Goal: Use online tool/utility: Use online tool/utility

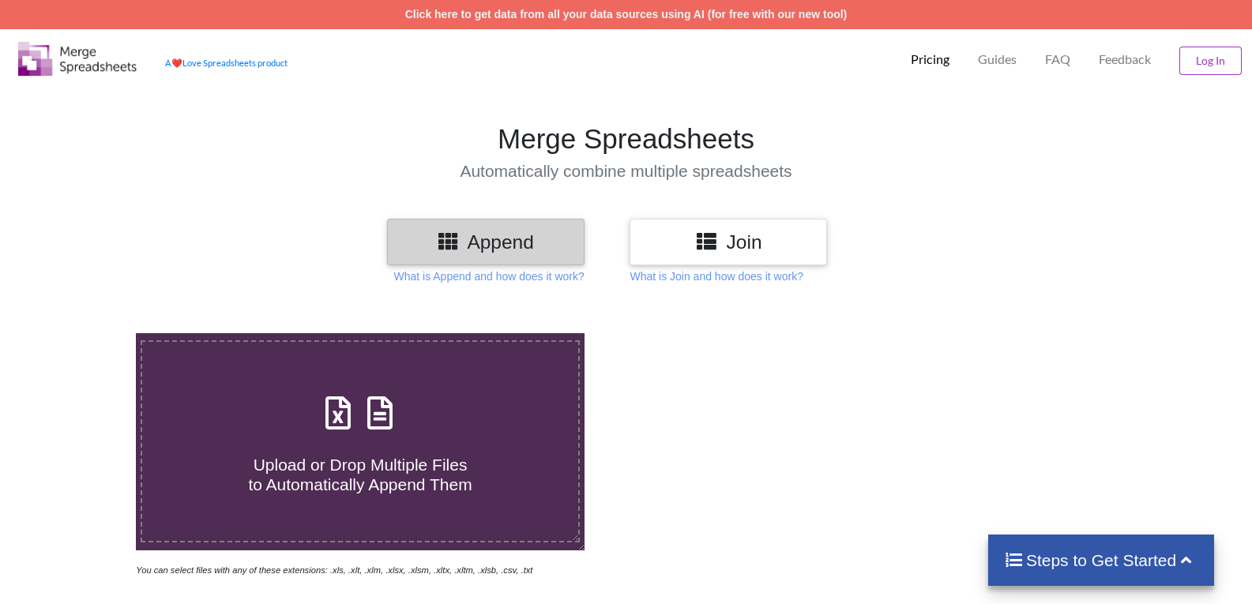
click at [359, 435] on div "Upload or Drop Multiple Files to Automatically Append Them" at bounding box center [360, 442] width 436 height 107
click at [87, 333] on input "Upload or Drop Multiple Files to Automatically Append Them" at bounding box center [87, 333] width 0 height 0
type input "C:\fakepath\Email Campaign_ Pipsqueak Beta_stats_delivered.csv"
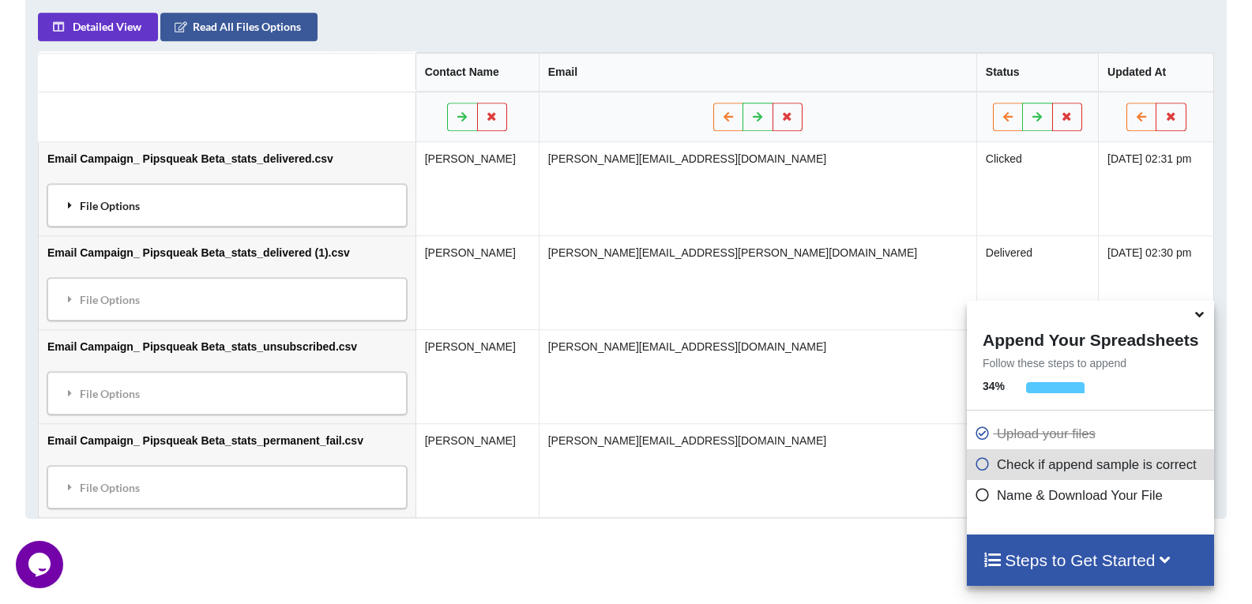
scroll to position [785, 0]
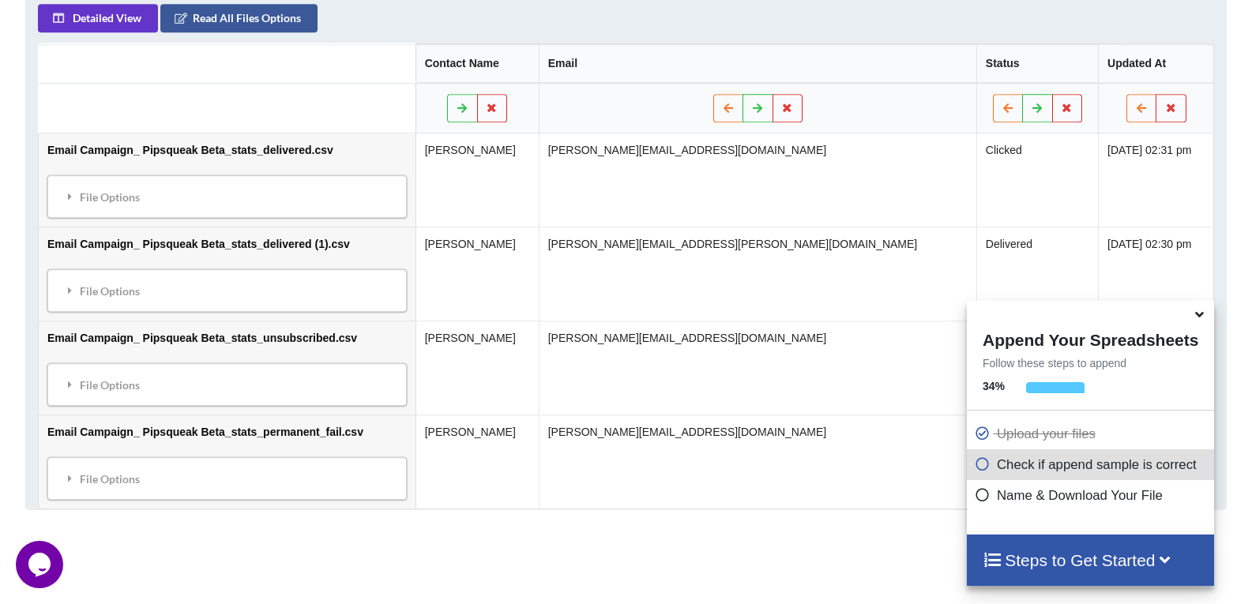
click at [1201, 319] on icon at bounding box center [1199, 312] width 17 height 14
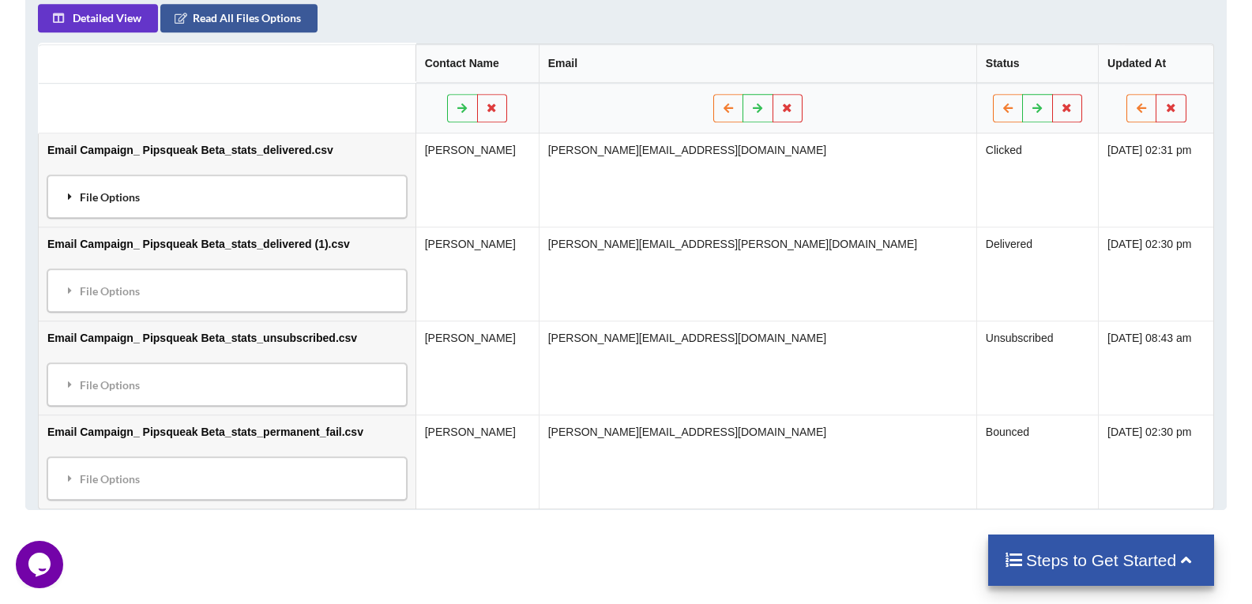
click at [146, 199] on div "File Options" at bounding box center [227, 196] width 350 height 33
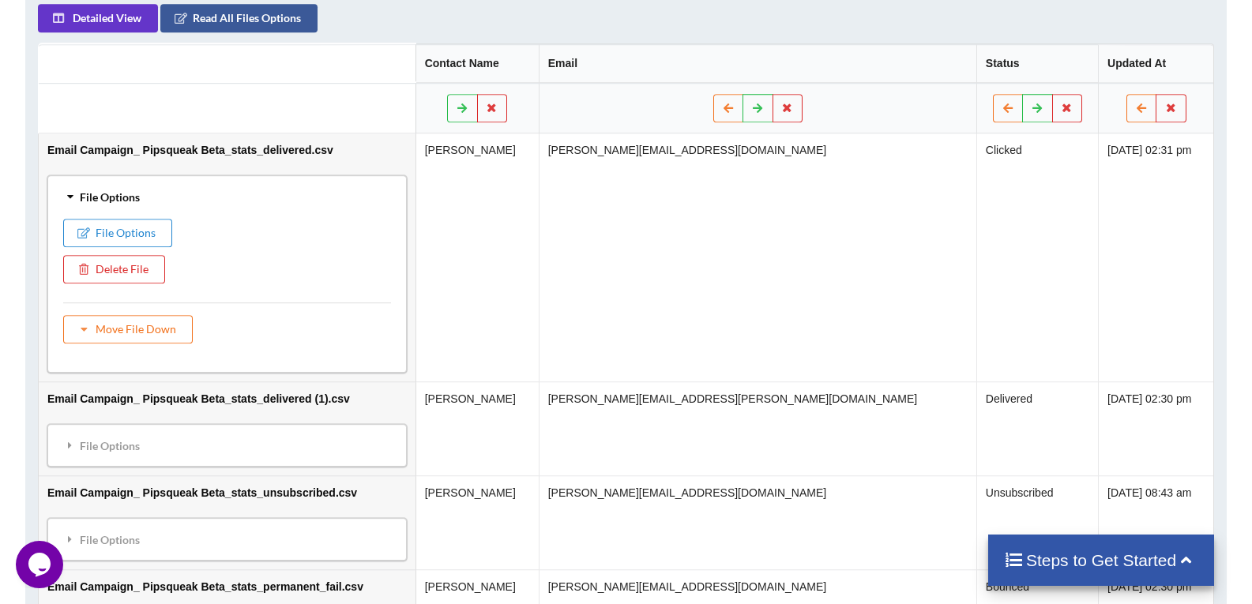
click at [145, 198] on div "File Options" at bounding box center [227, 196] width 350 height 33
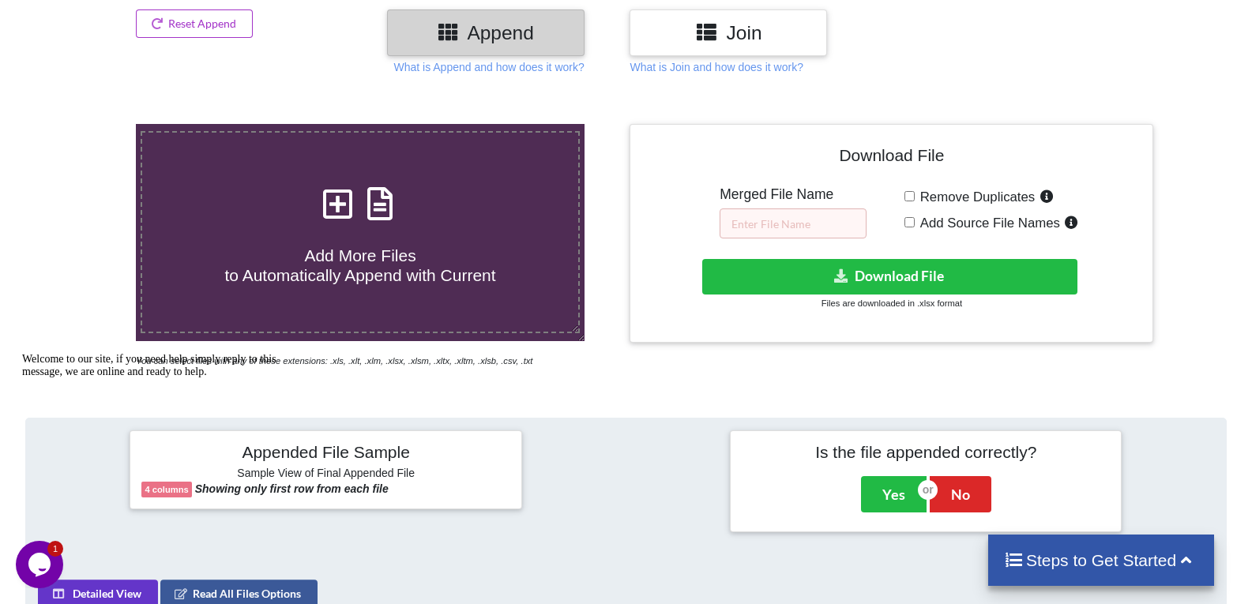
scroll to position [171, 0]
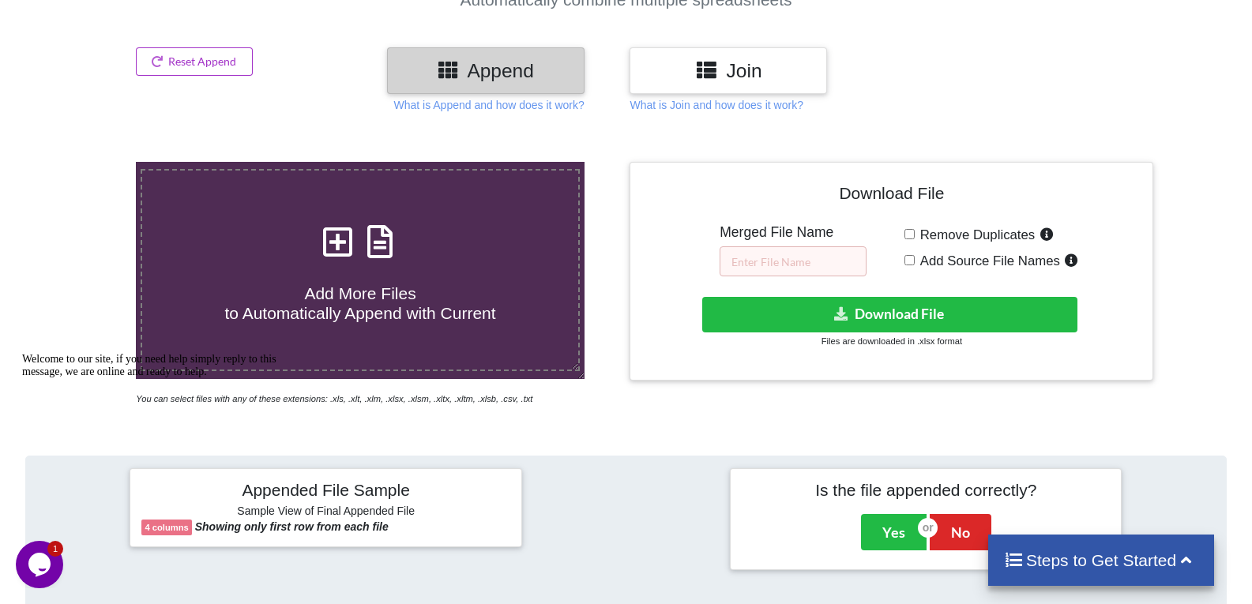
click at [912, 234] on input "Remove Duplicates" at bounding box center [909, 234] width 10 height 10
checkbox input "true"
click at [794, 260] on input "text" at bounding box center [792, 261] width 147 height 30
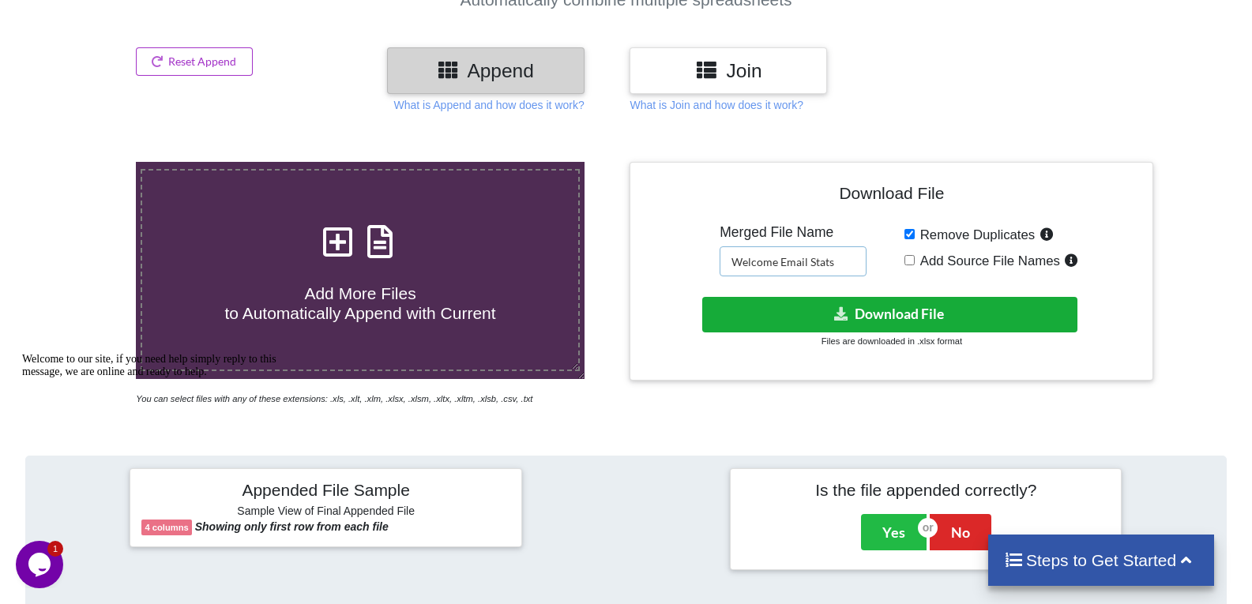
type input "Welcome Email Stats"
click at [925, 322] on button "Download File" at bounding box center [889, 315] width 375 height 36
